Goal: Check status

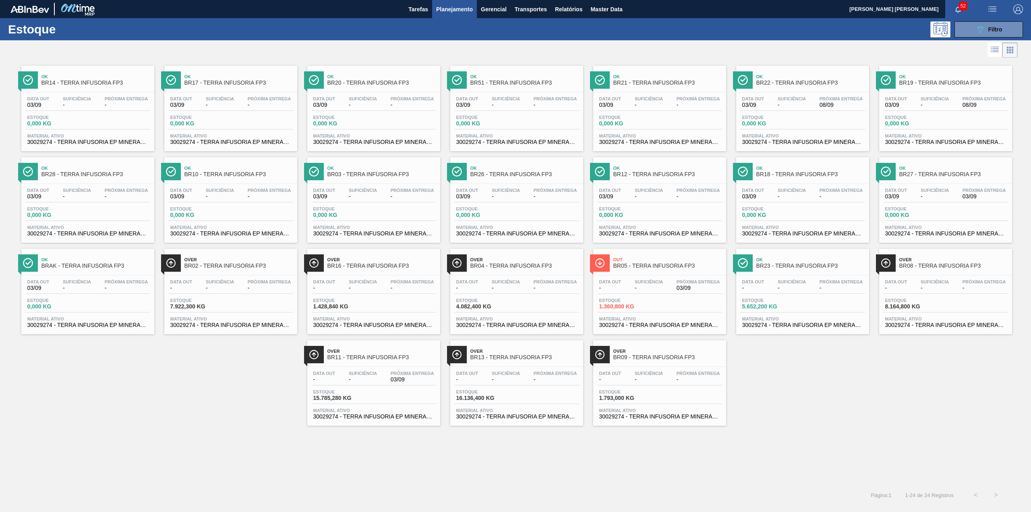
drag, startPoint x: 970, startPoint y: 34, endPoint x: 983, endPoint y: 100, distance: 67.7
click at [970, 34] on button "089F7B8B-B2A5-4AFE-B5C0-19BA573D28AC Filtro" at bounding box center [989, 29] width 68 height 16
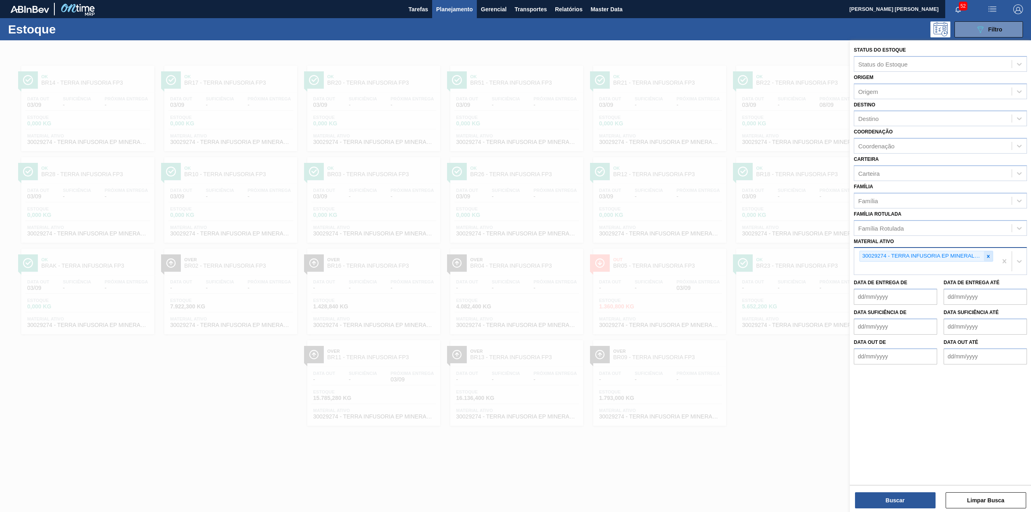
click at [987, 255] on icon at bounding box center [989, 256] width 6 height 6
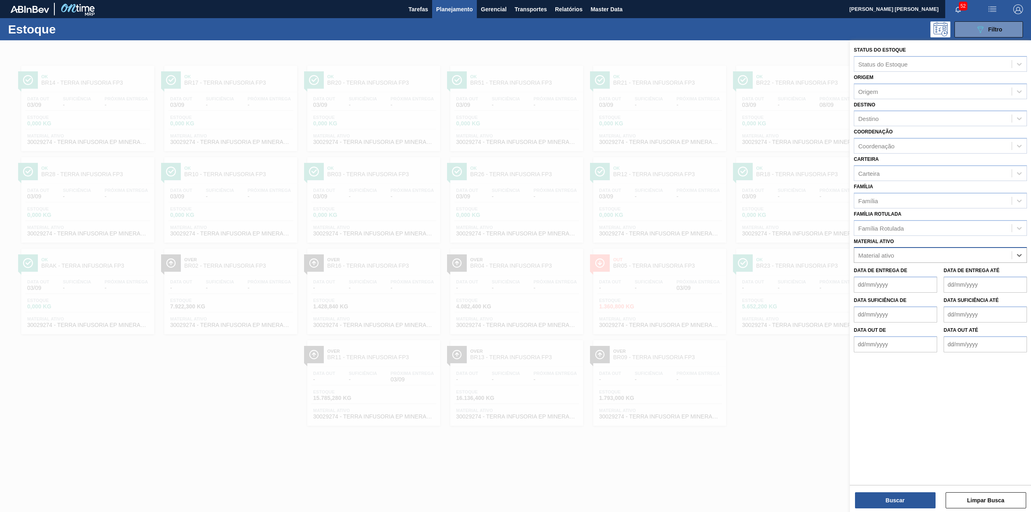
paste ativo "30003203"
type ativo "30003203"
click at [919, 498] on button "Buscar" at bounding box center [895, 500] width 81 height 16
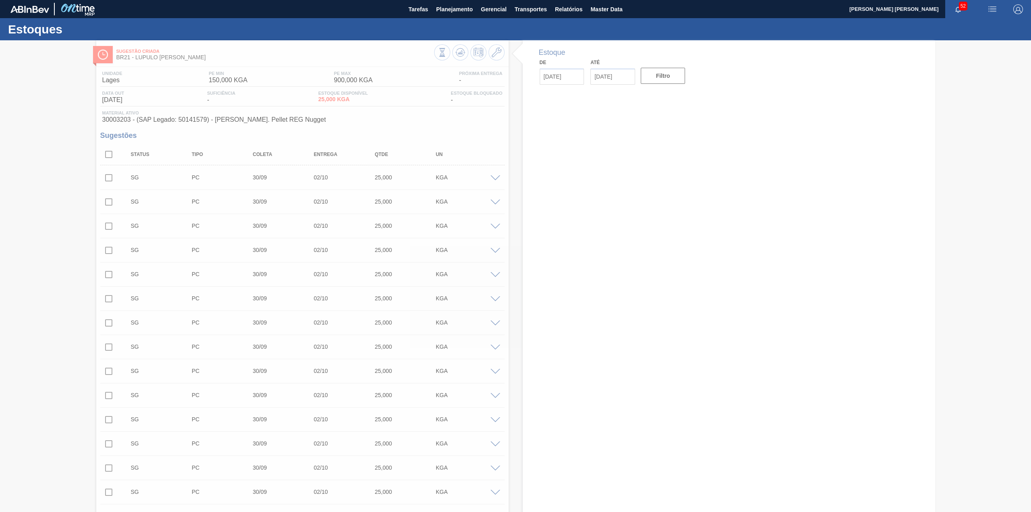
type input "03/09/2025"
type input "17/09/2025"
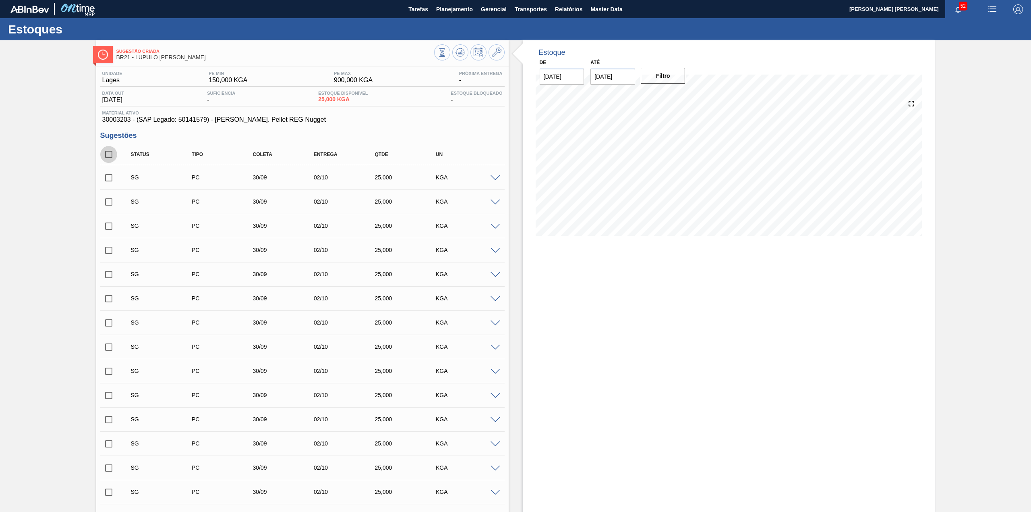
click at [114, 153] on input "checkbox" at bounding box center [108, 154] width 17 height 17
checkbox input "true"
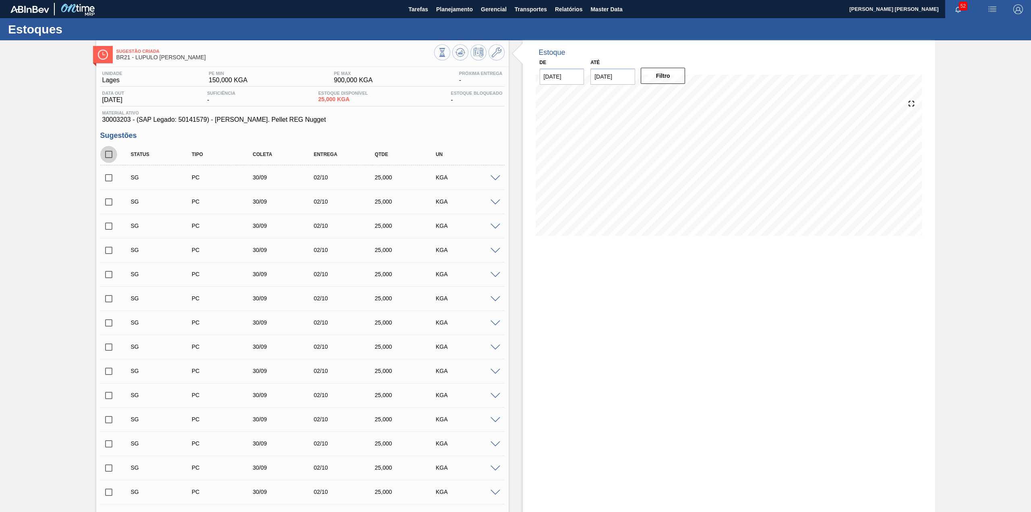
checkbox input "true"
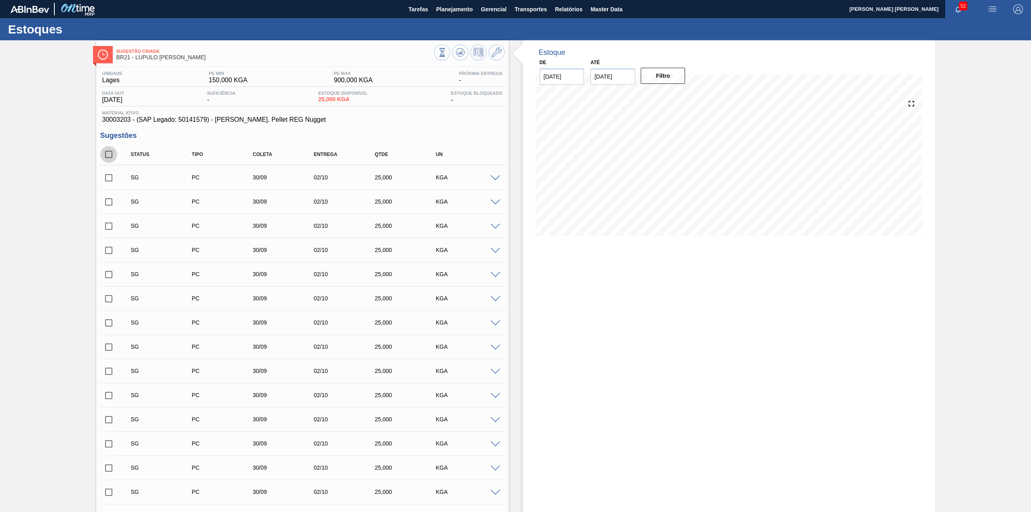
checkbox input "true"
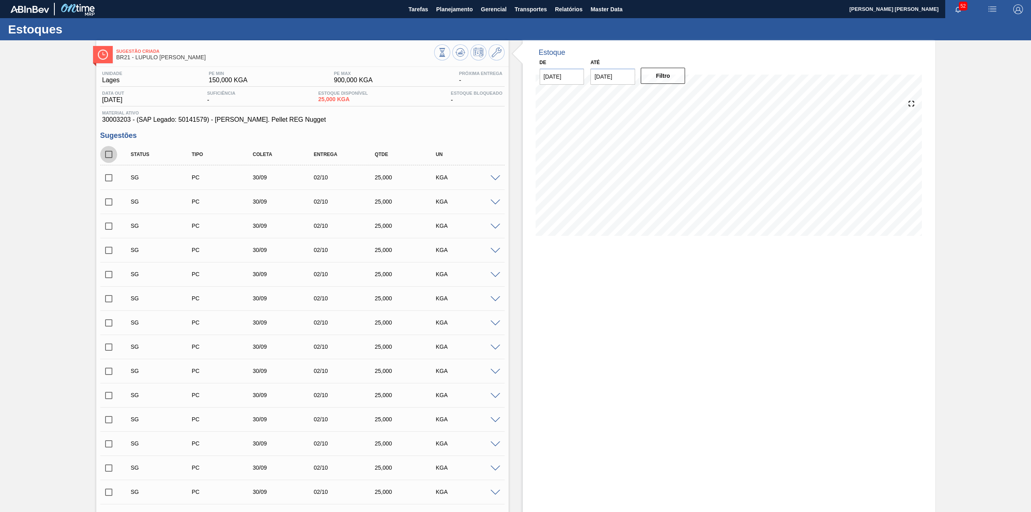
checkbox input "true"
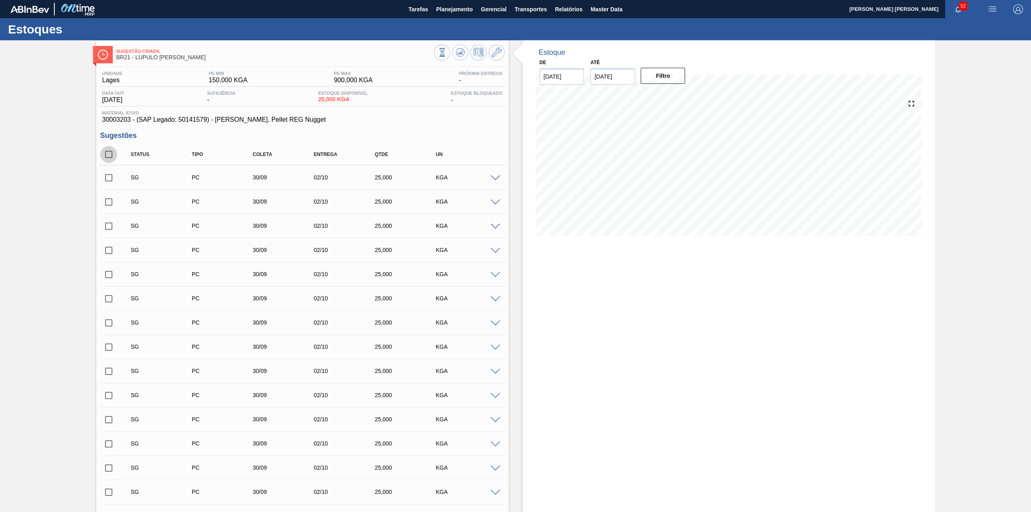
checkbox input "true"
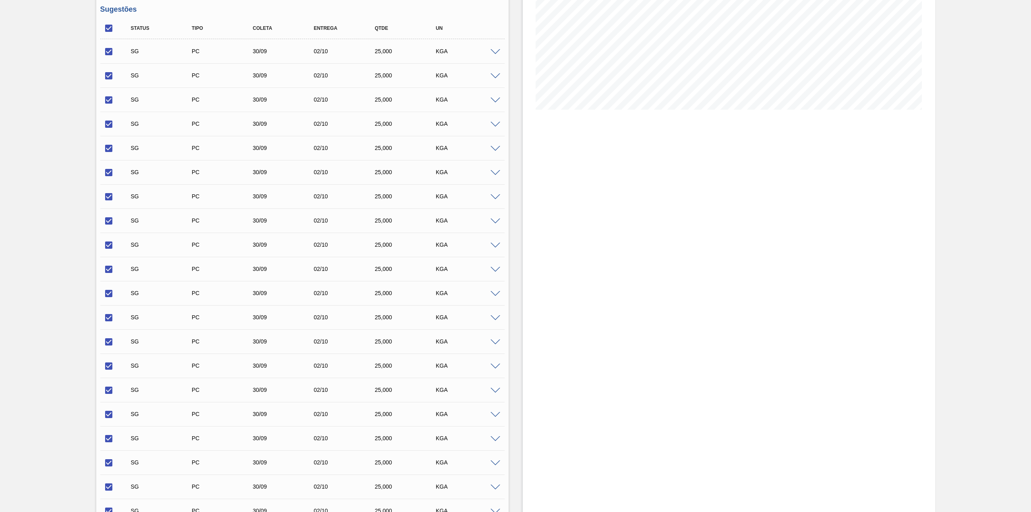
scroll to position [261, 0]
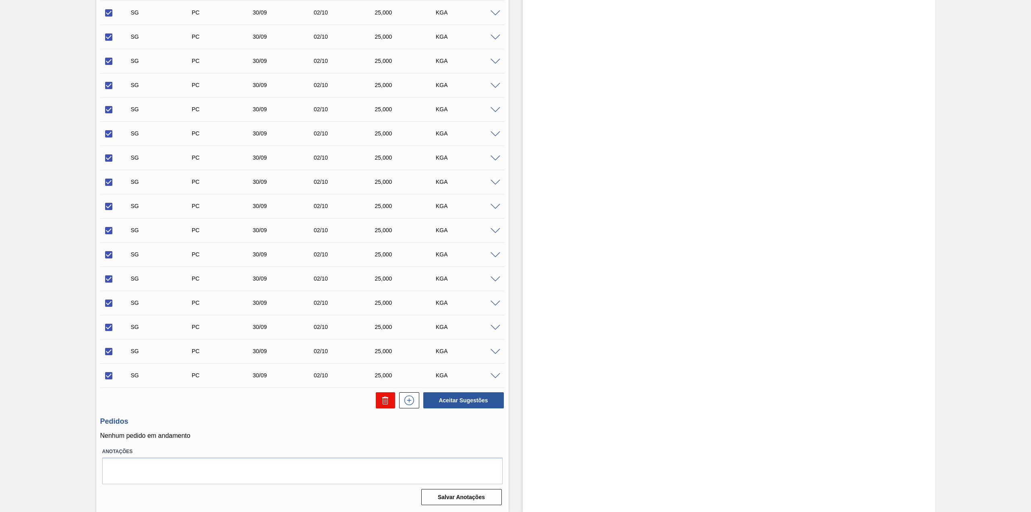
click at [386, 404] on icon at bounding box center [385, 401] width 5 height 6
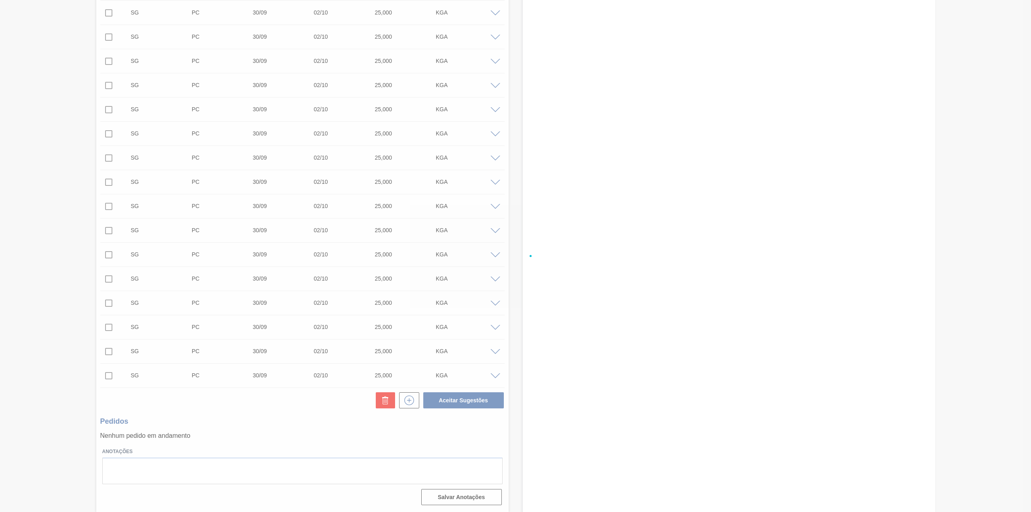
checkbox input "false"
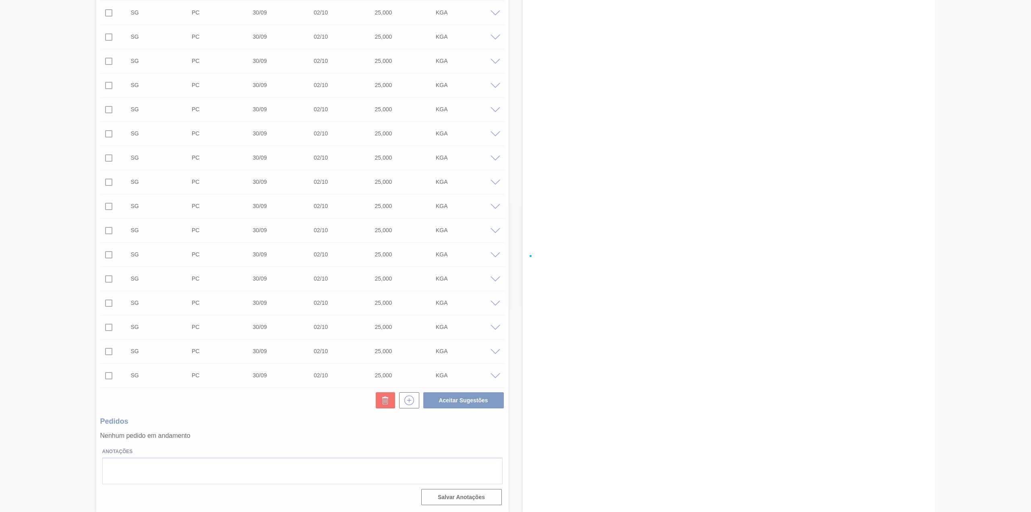
checkbox input "false"
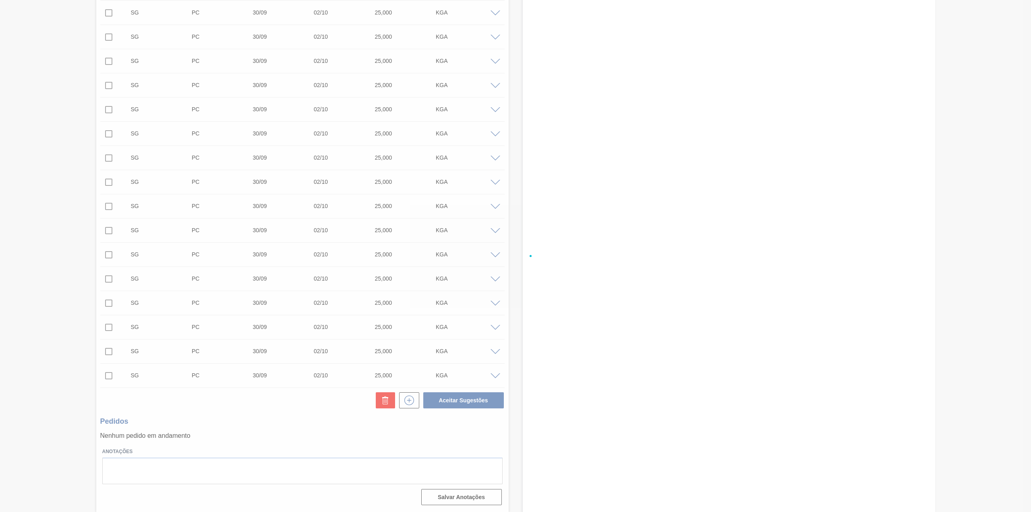
checkbox input "false"
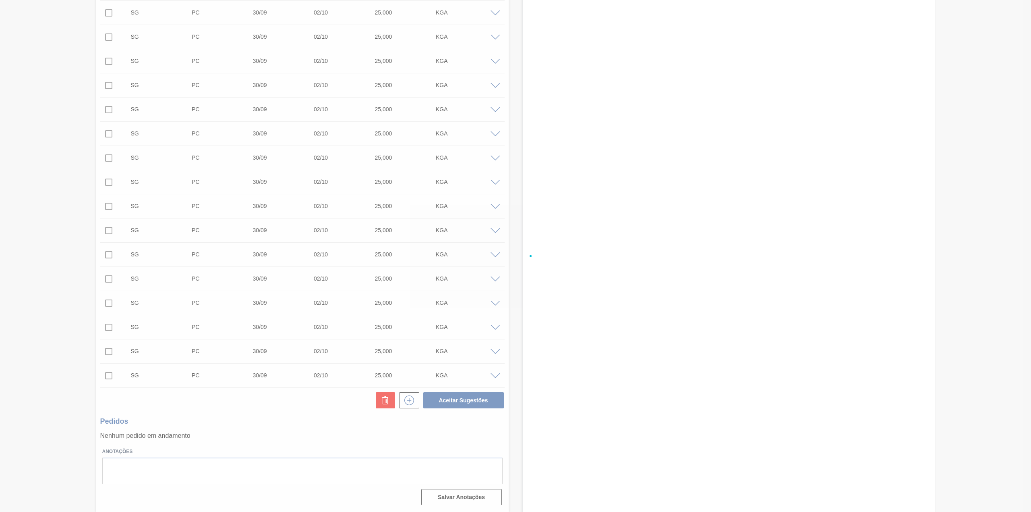
checkbox input "false"
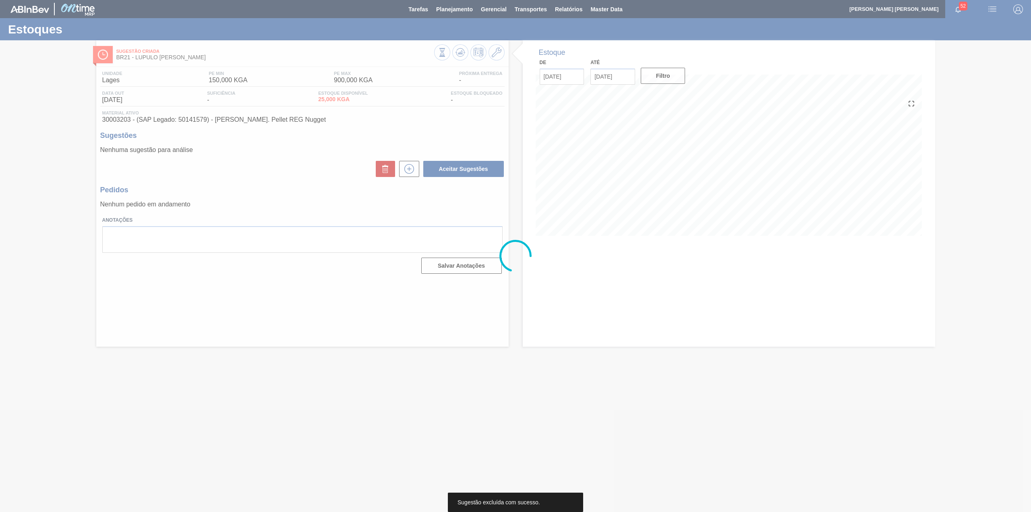
scroll to position [0, 0]
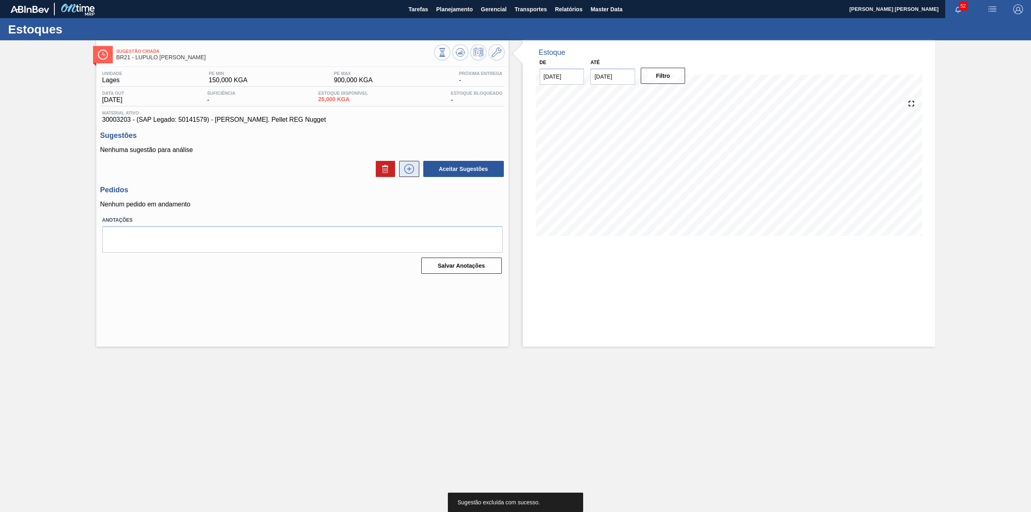
click at [410, 169] on icon at bounding box center [409, 169] width 13 height 10
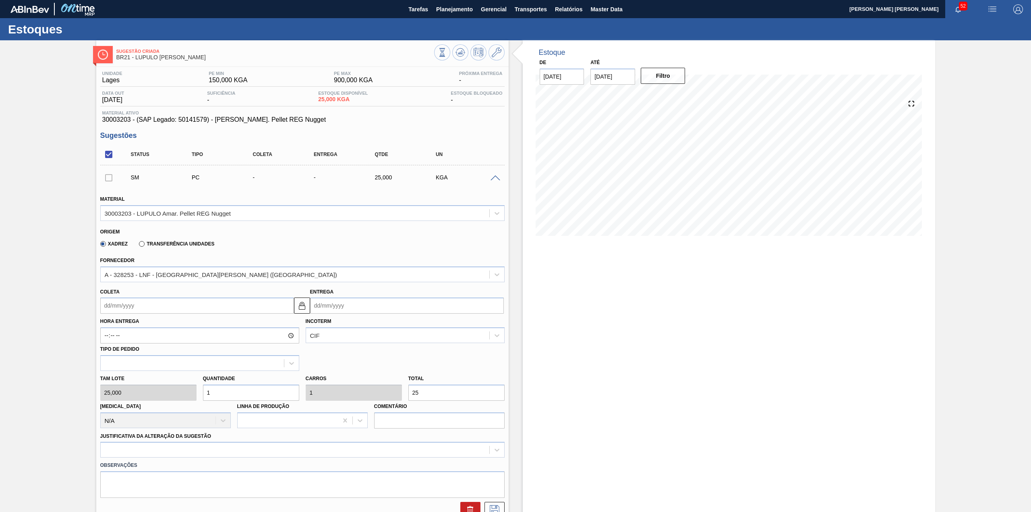
click at [205, 265] on div "Fornecedor A - 328253 - LNF - BENTO GONÇALVES (RS)" at bounding box center [302, 268] width 405 height 27
click at [209, 279] on div "A - 328253 - LNF - BENTO GONÇALVES (RS)" at bounding box center [295, 274] width 389 height 12
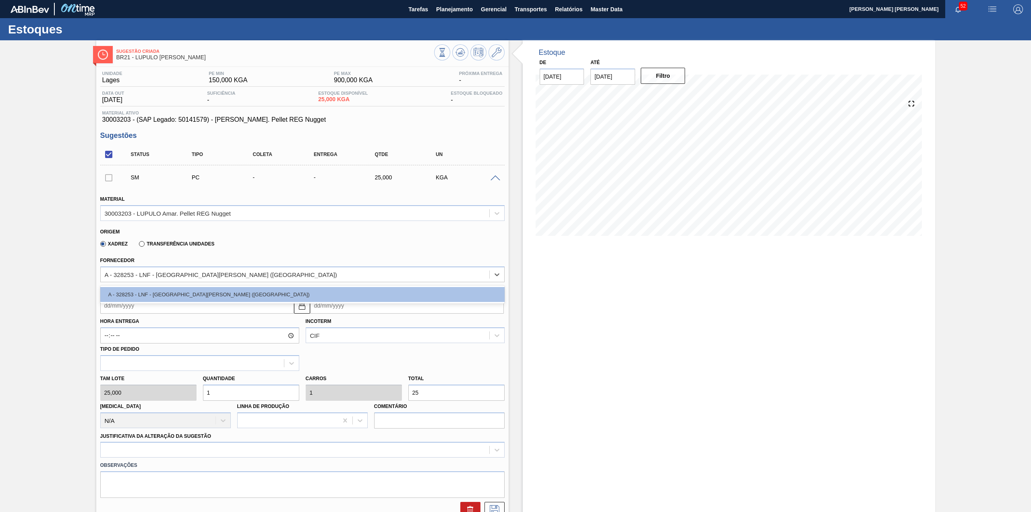
click at [284, 252] on div "Origem Xadrez Transferência Unidades" at bounding box center [302, 238] width 411 height 30
